Goal: Transaction & Acquisition: Purchase product/service

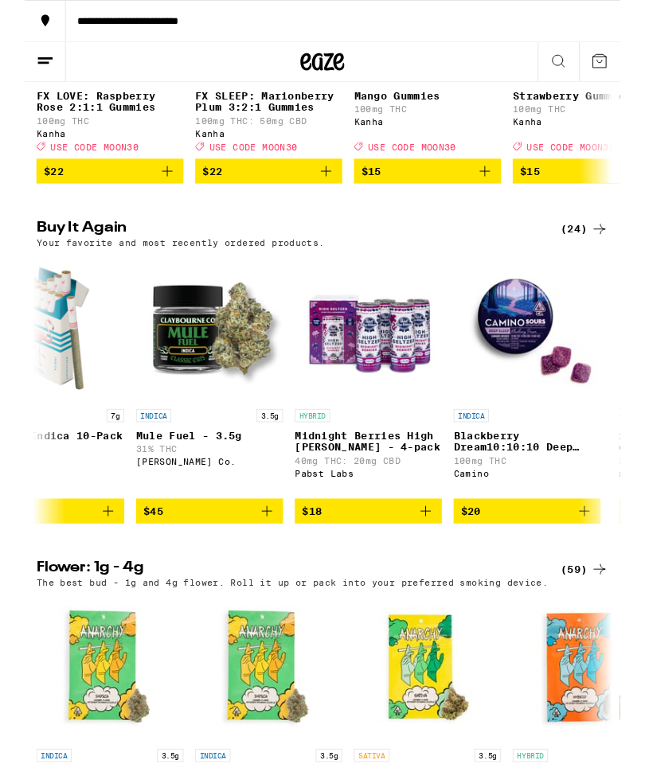
scroll to position [1204, 0]
